Goal: Obtain resource: Obtain resource

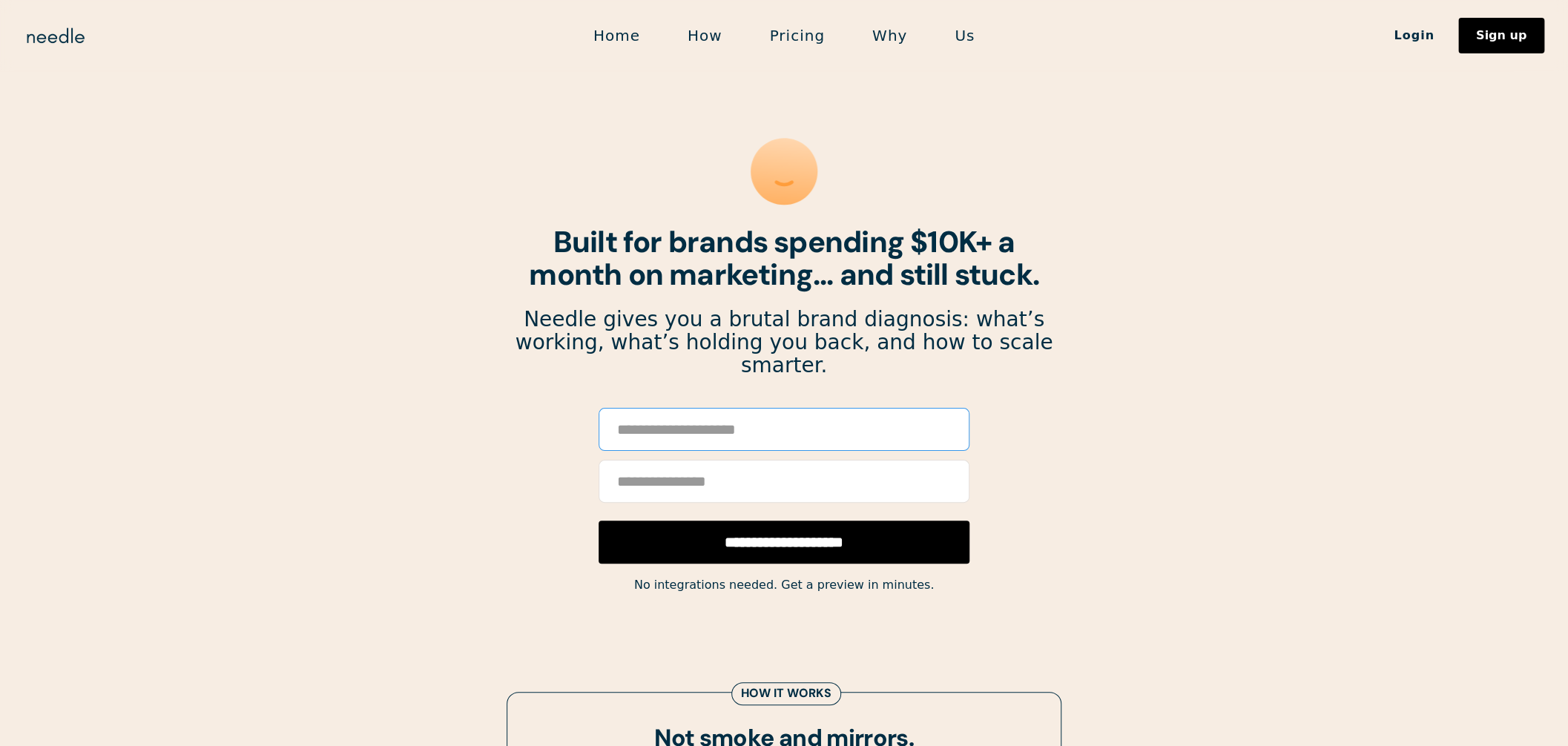
click at [720, 410] on input "Email Form" at bounding box center [784, 429] width 371 height 43
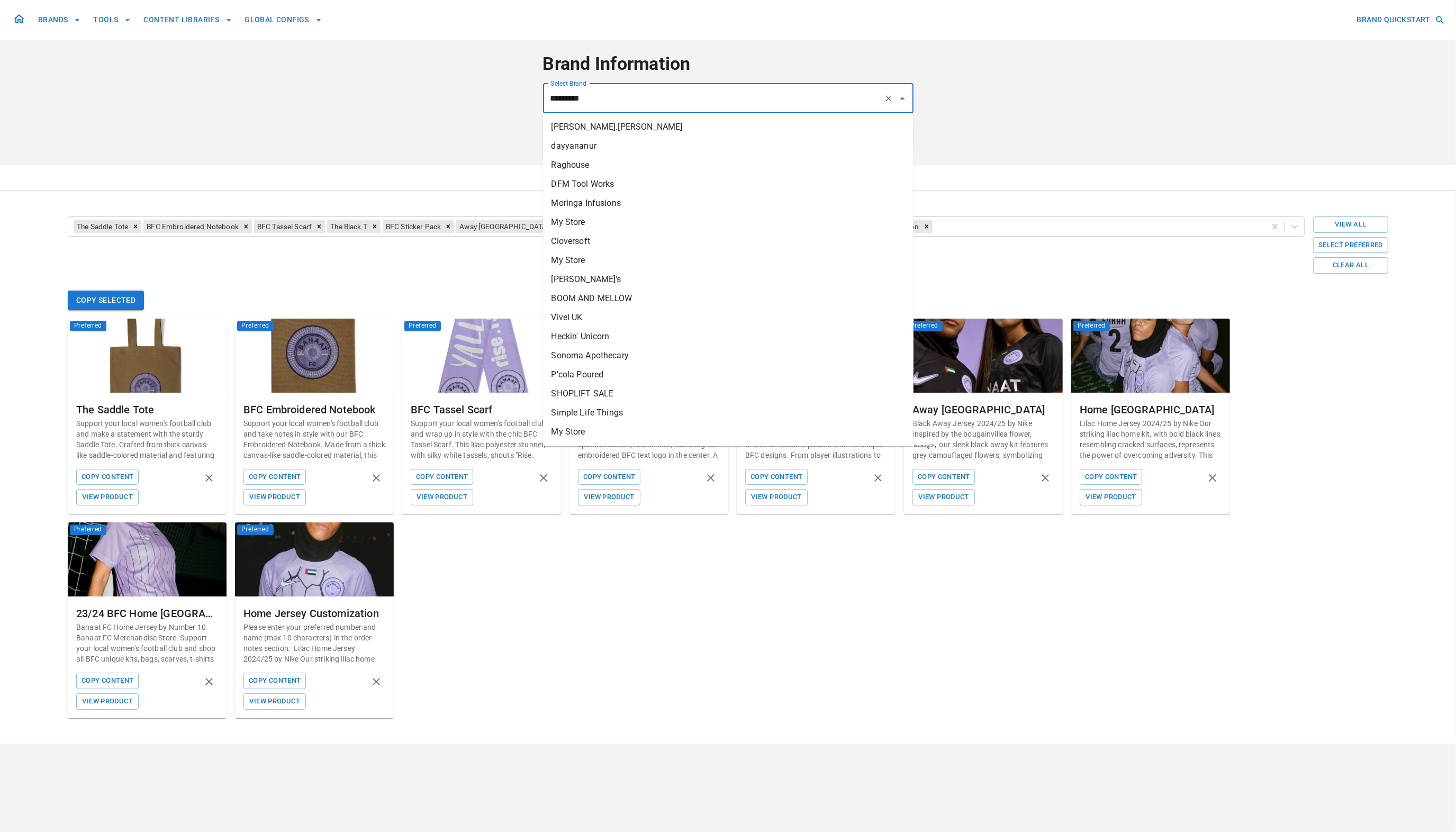
click at [644, 96] on input "*********" at bounding box center [713, 98] width 332 height 20
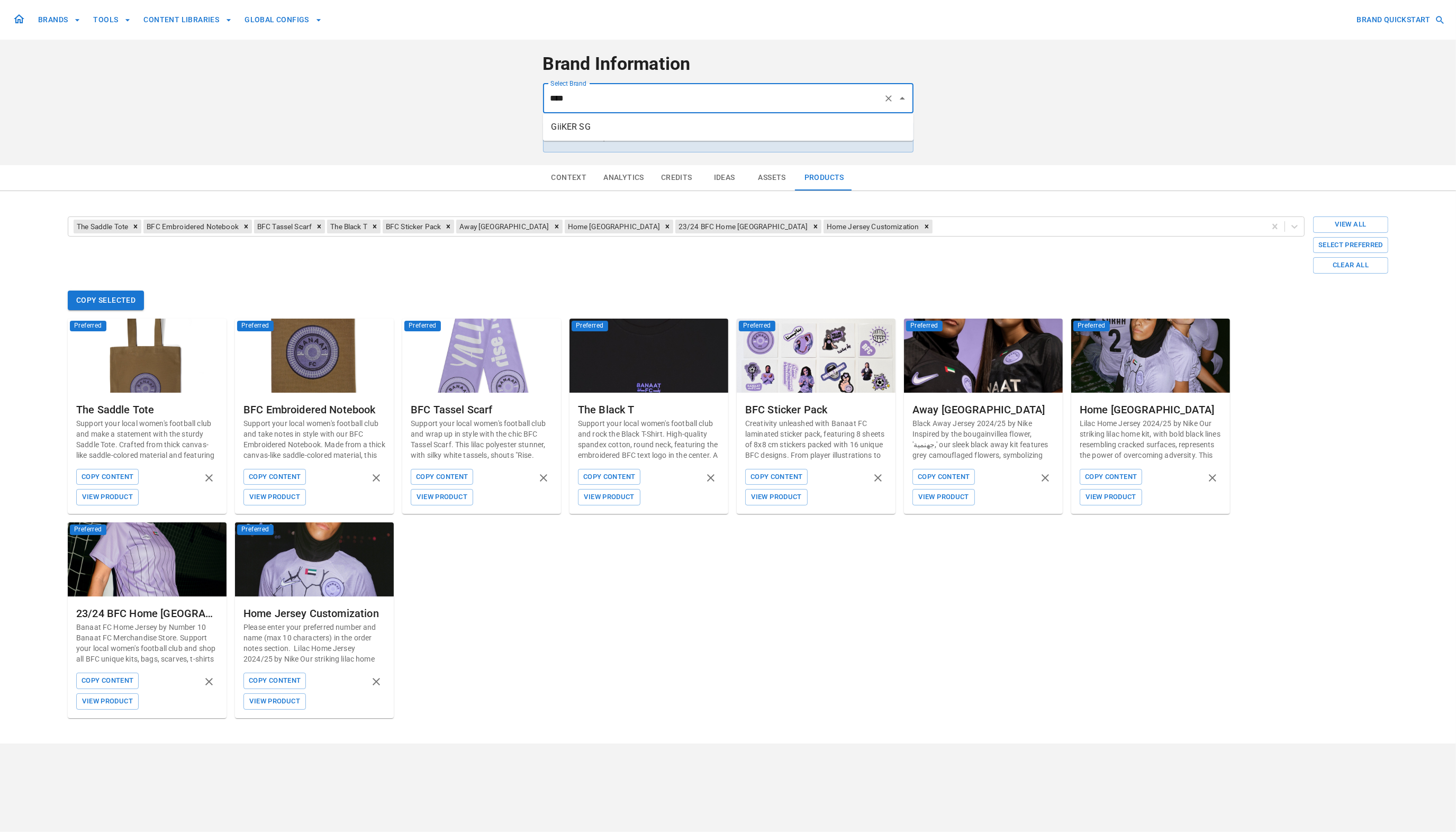
click at [633, 130] on li "GiiKER SG" at bounding box center [728, 127] width 370 height 19
type input "*********"
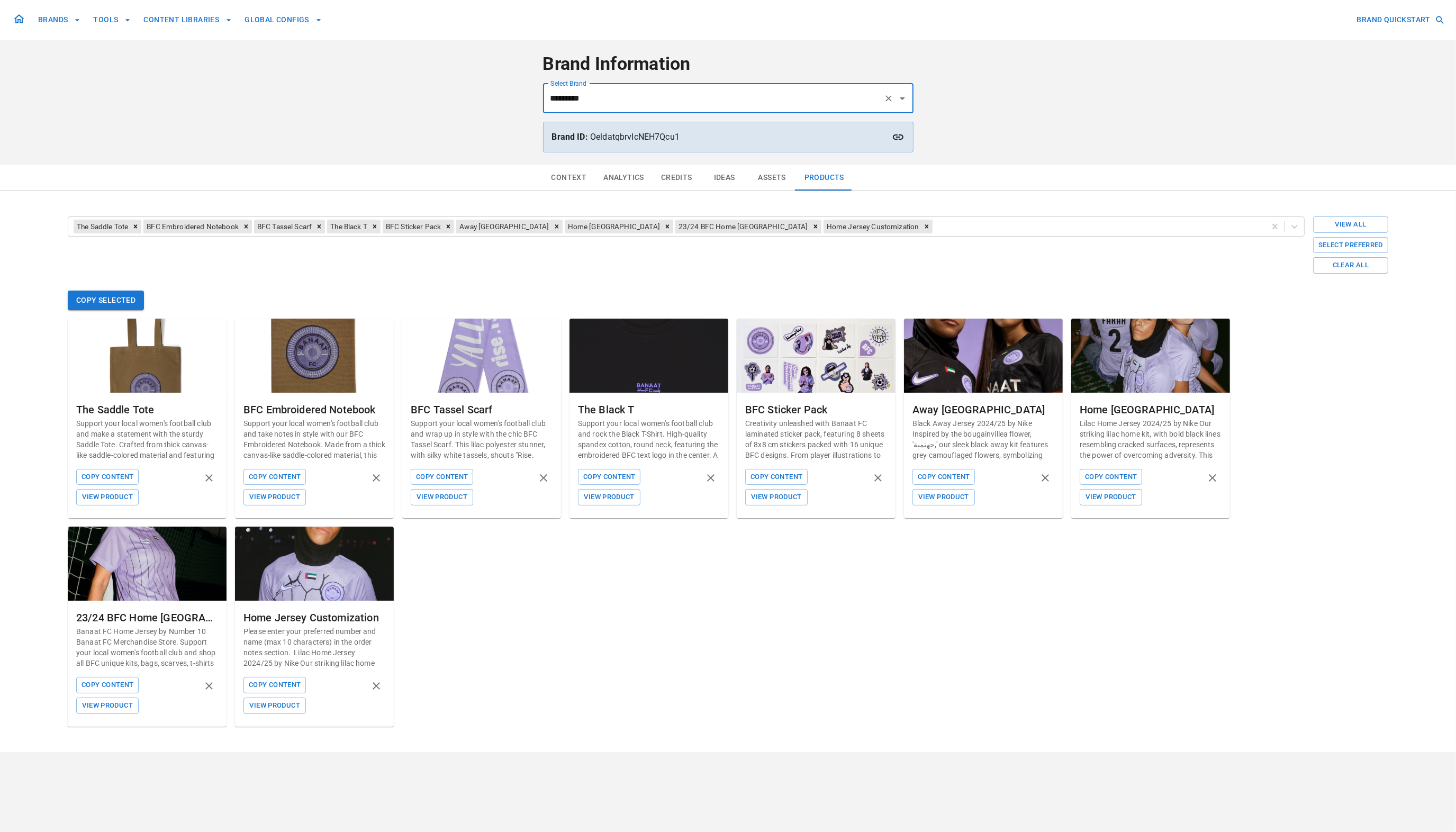
click at [834, 178] on button "Products" at bounding box center [824, 177] width 56 height 25
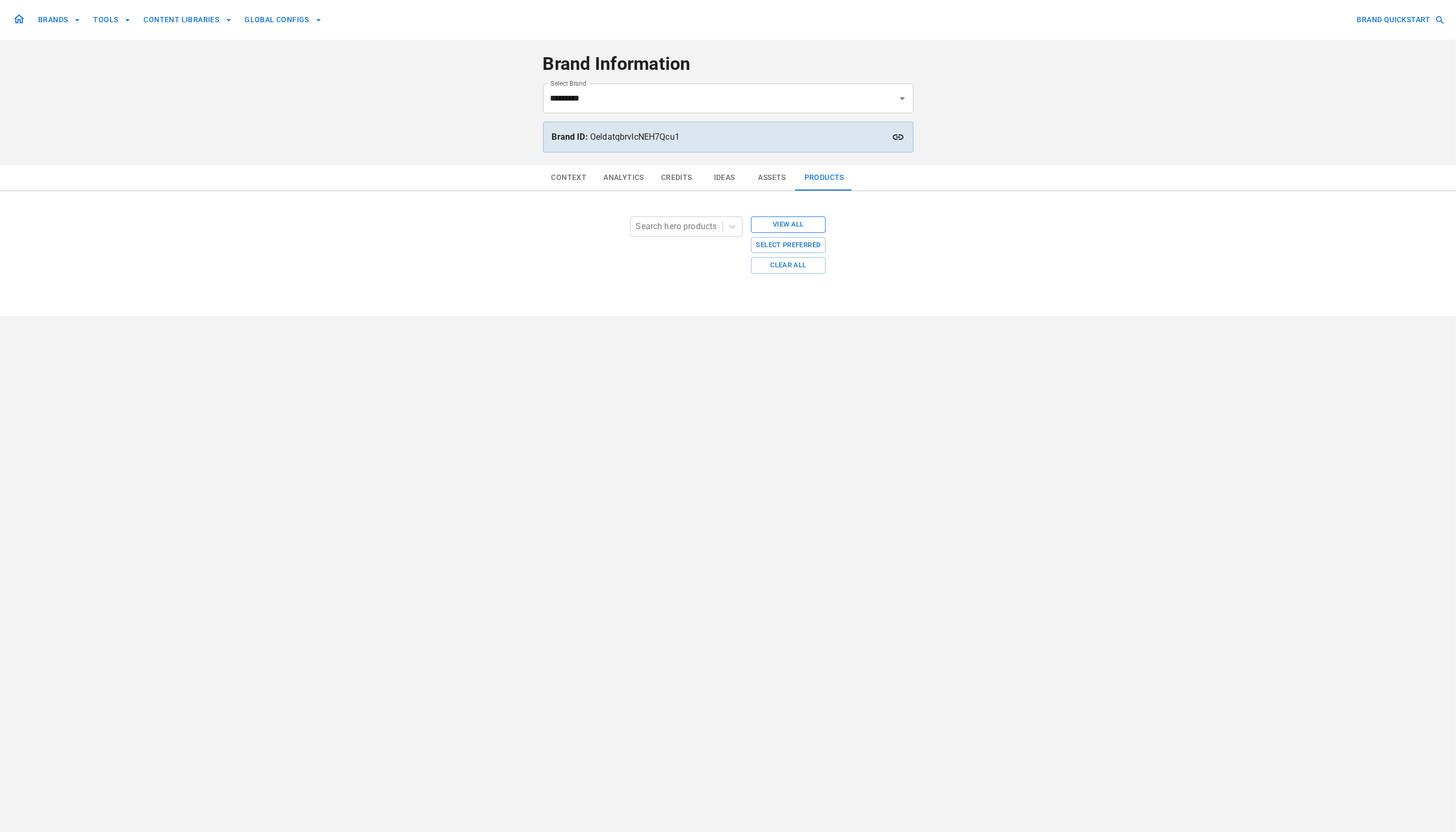
click at [800, 221] on button "View All" at bounding box center [788, 225] width 75 height 17
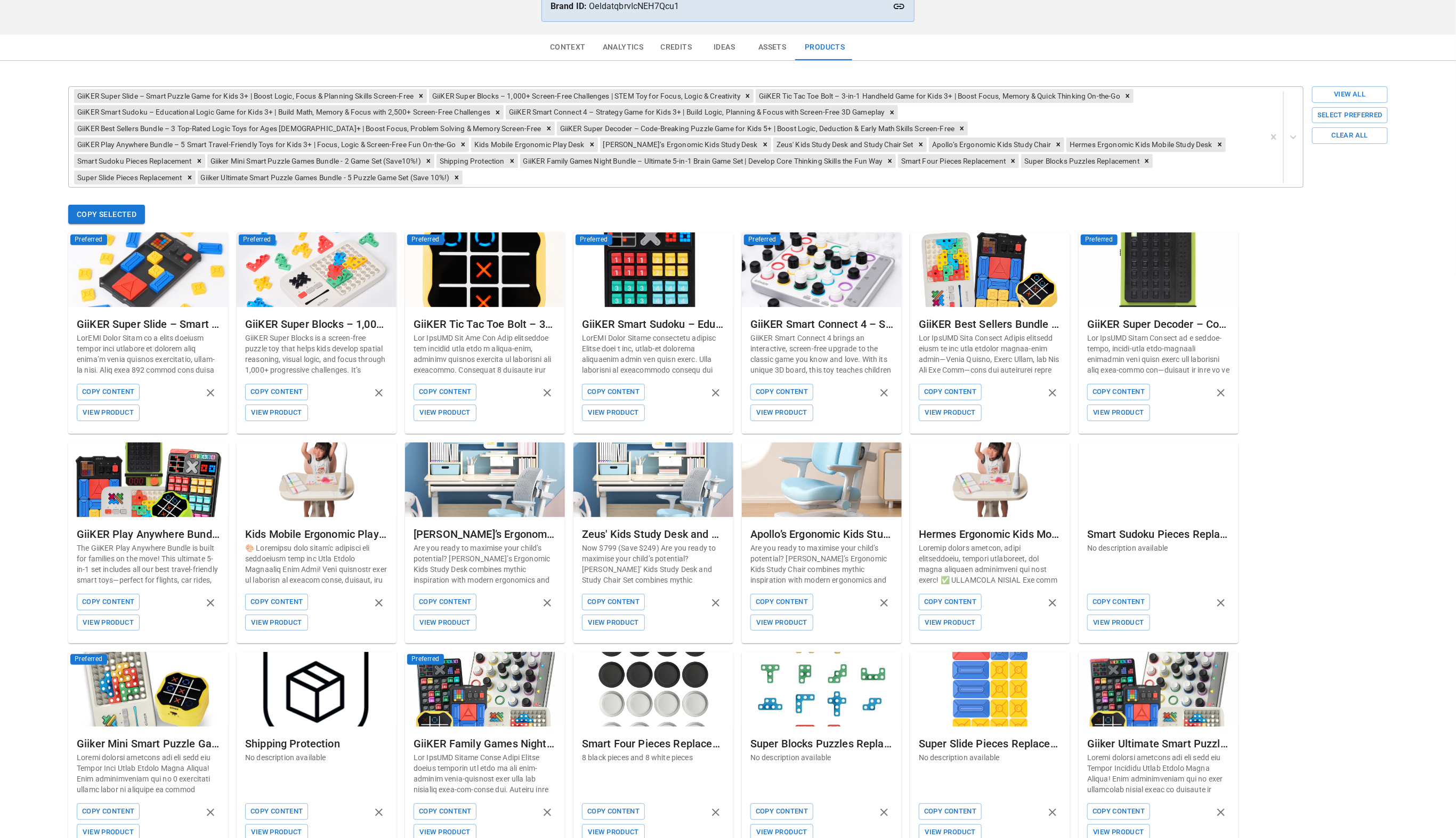
scroll to position [174, 0]
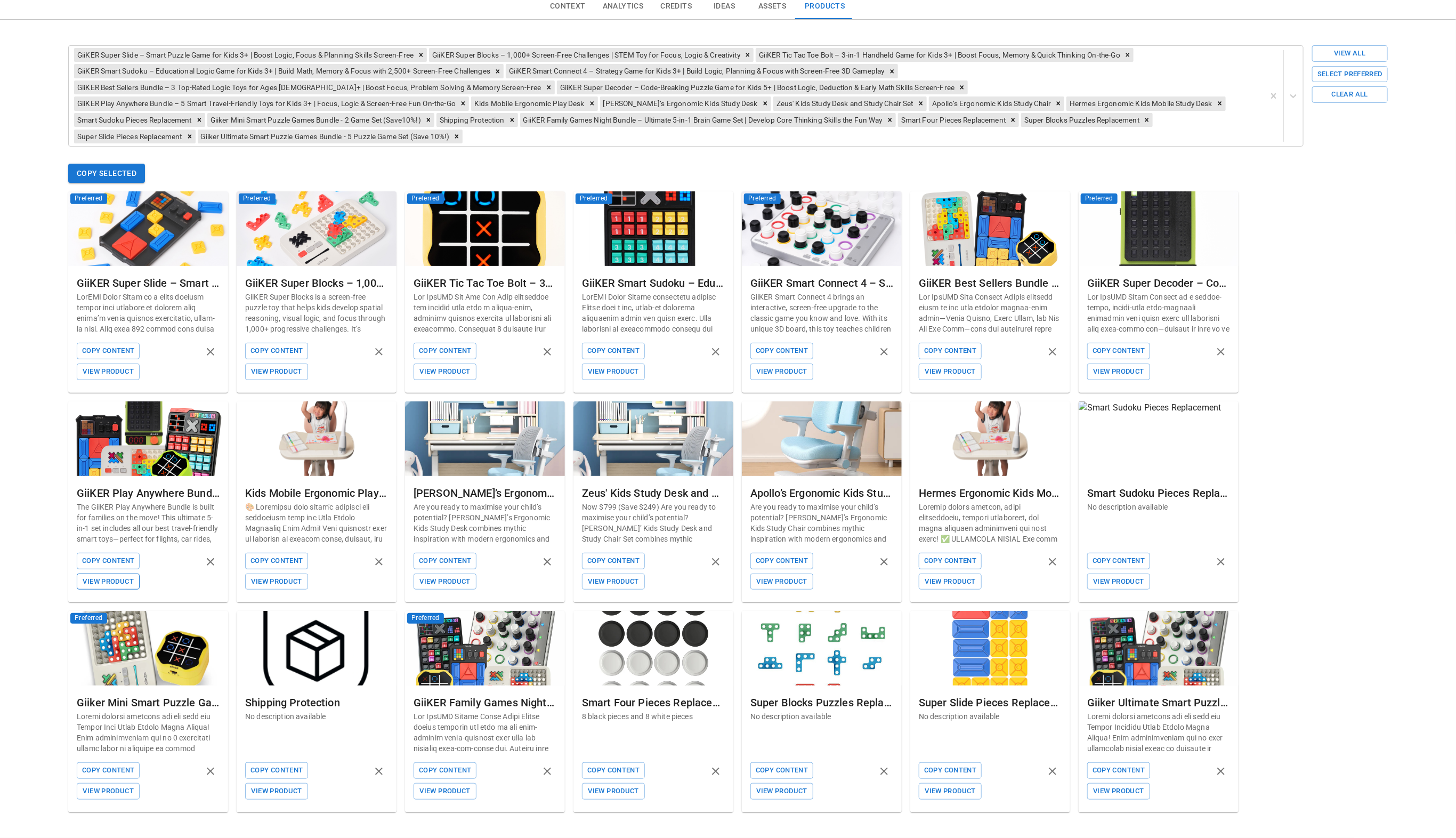
click at [120, 579] on button "View Product" at bounding box center [108, 582] width 63 height 17
click at [127, 560] on button "Copy Content" at bounding box center [108, 561] width 63 height 17
click at [171, 492] on div "GiiKER Play Anywhere Bundle – 5 Smart Travel-Friendly Toys for Kids 3+ | Focus,…" at bounding box center [148, 493] width 143 height 17
click at [114, 559] on button "Copy Content" at bounding box center [108, 561] width 63 height 17
click at [1347, 73] on button "Select Preferred" at bounding box center [1350, 74] width 76 height 17
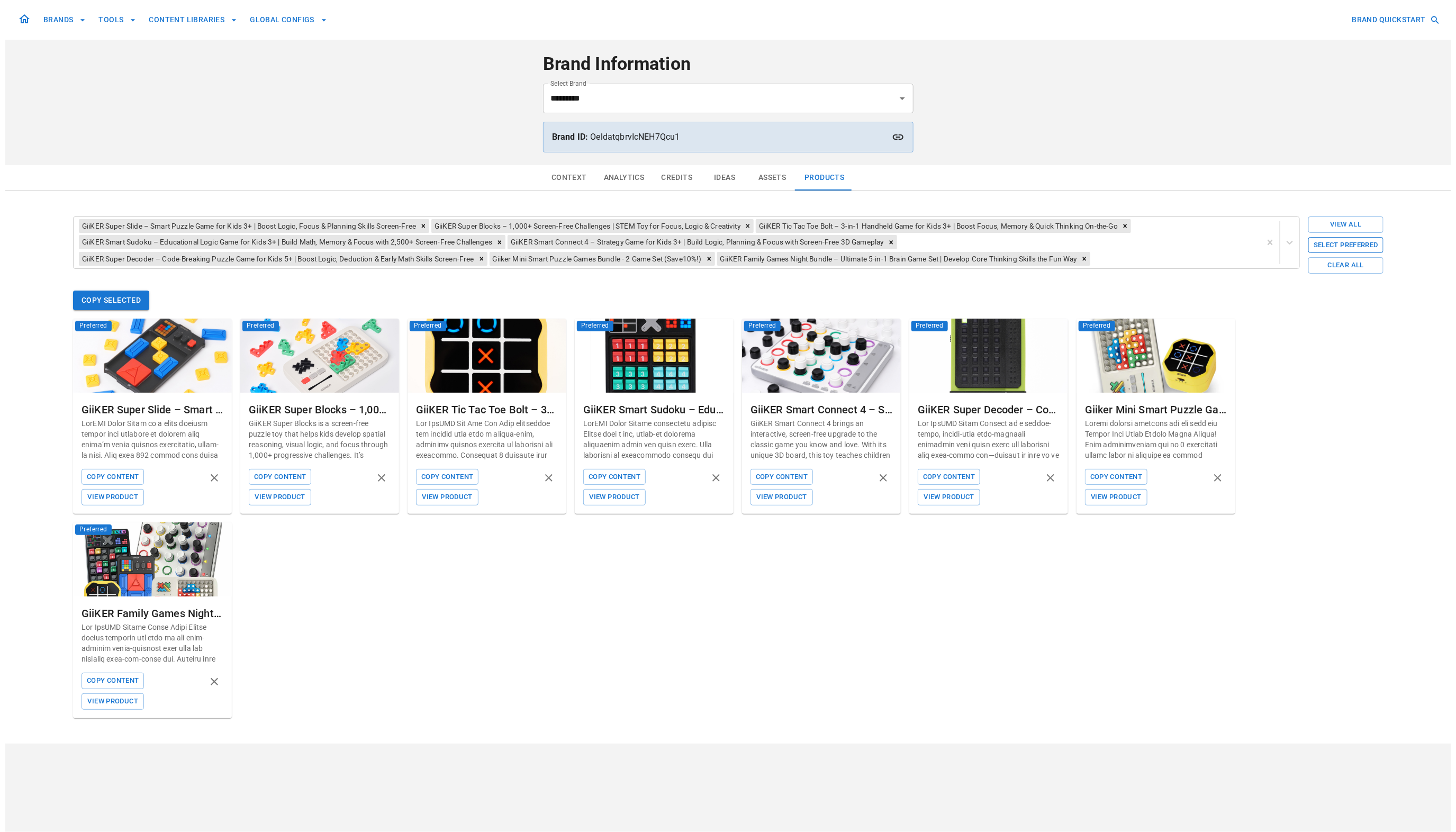
scroll to position [0, 0]
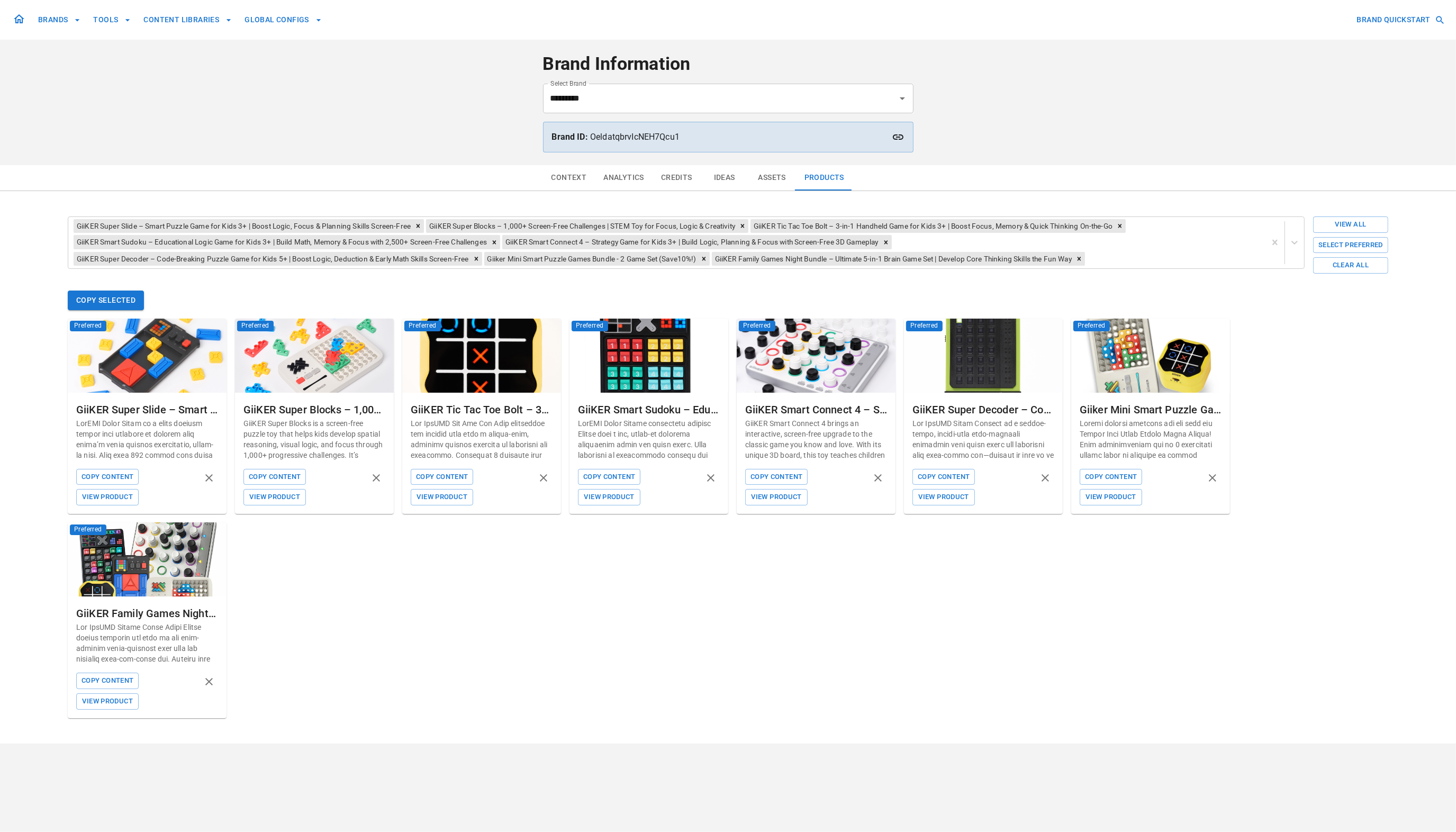
click at [663, 624] on div "GiiKER Super Slide – Smart Puzzle Game for Kids 3+ | Boost Logic, Focus & Plann…" at bounding box center [728, 518] width 1320 height 399
click at [1350, 480] on div "GiiKER Super Slide – Smart Puzzle Game for Kids 3+ | Boost Logic, Focus & Plann…" at bounding box center [728, 518] width 1320 height 399
